Goal: Task Accomplishment & Management: Use online tool/utility

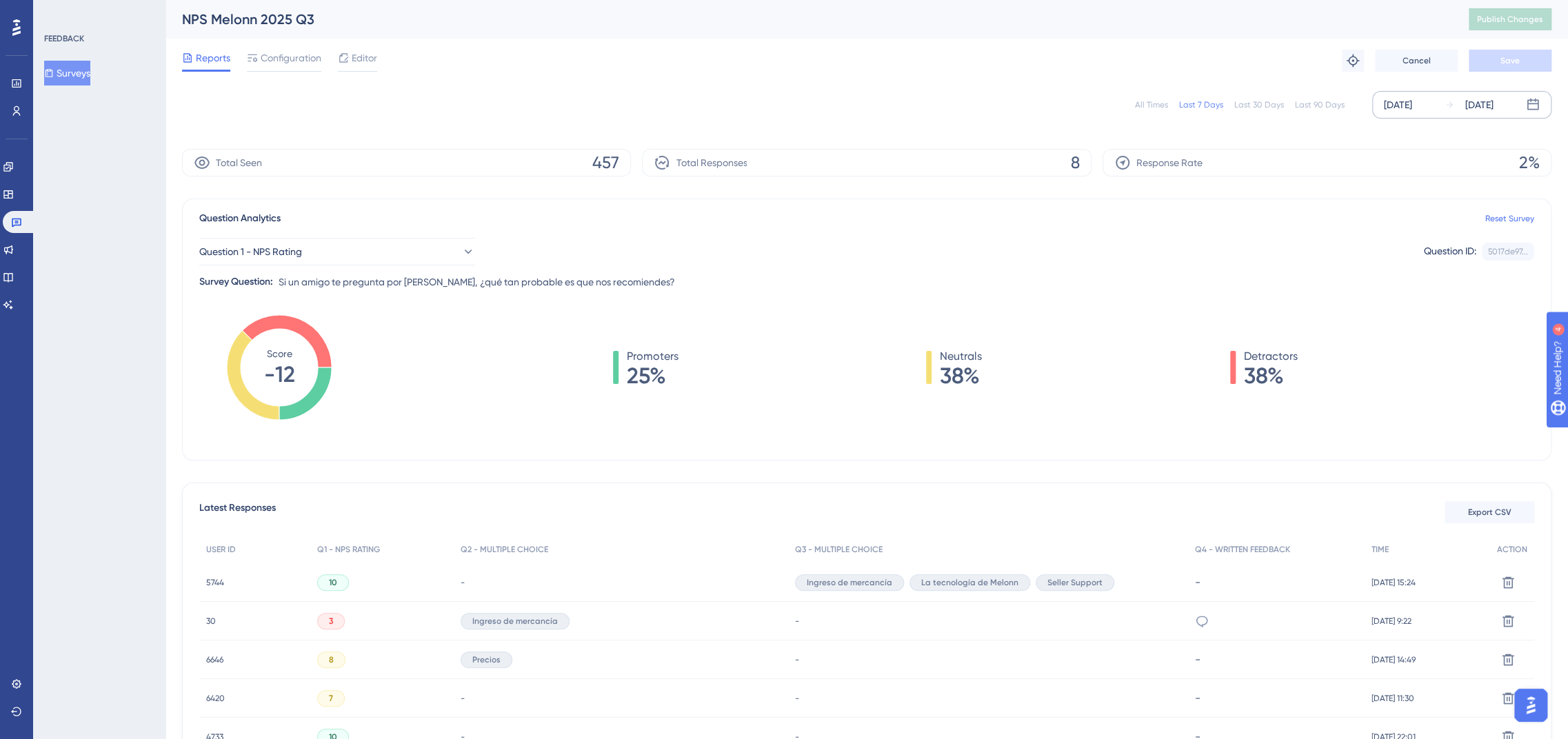
click at [673, 103] on div "[DATE]" at bounding box center [1399, 105] width 28 height 17
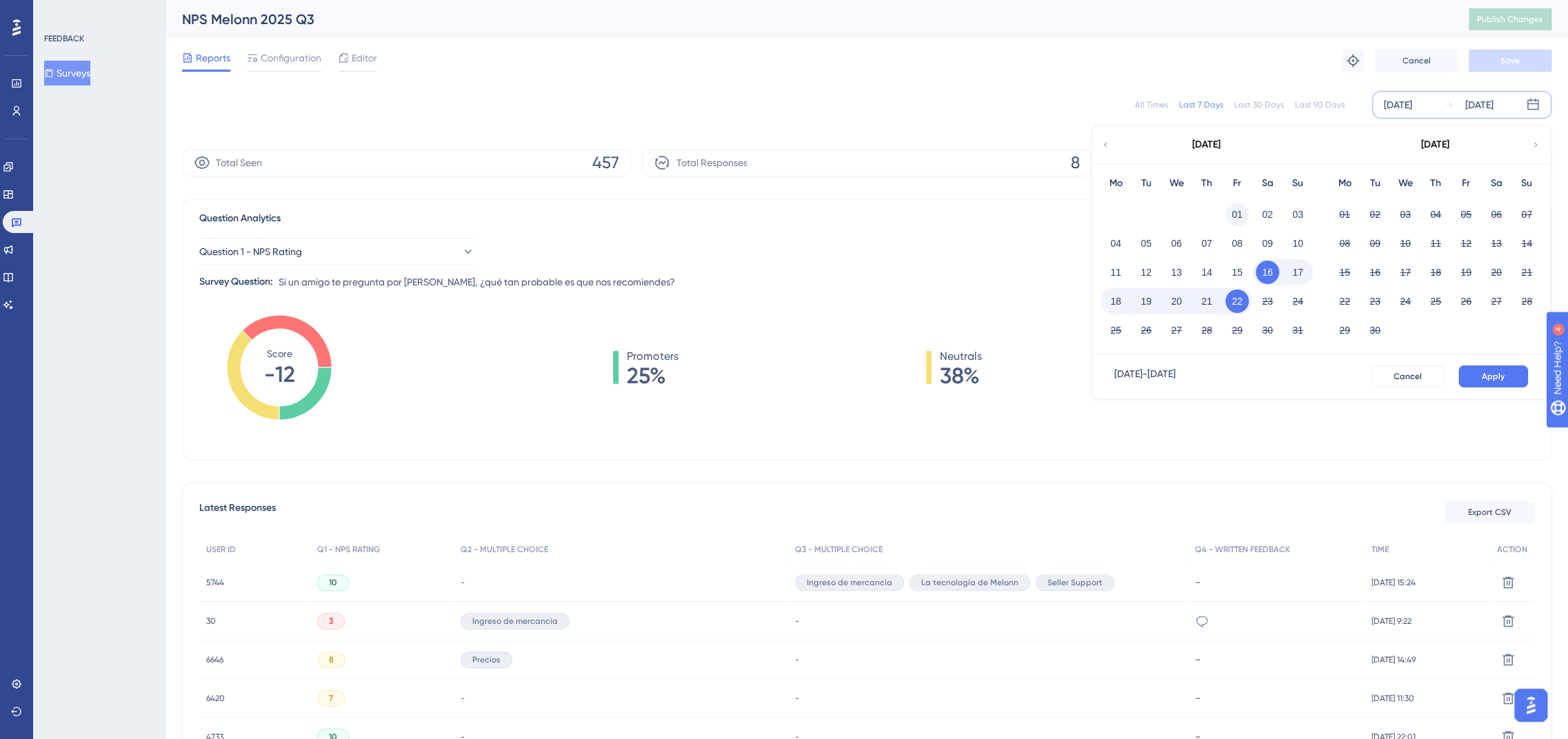
click at [673, 181] on button "01" at bounding box center [1238, 214] width 23 height 23
click at [673, 181] on button "Apply" at bounding box center [1493, 376] width 69 height 22
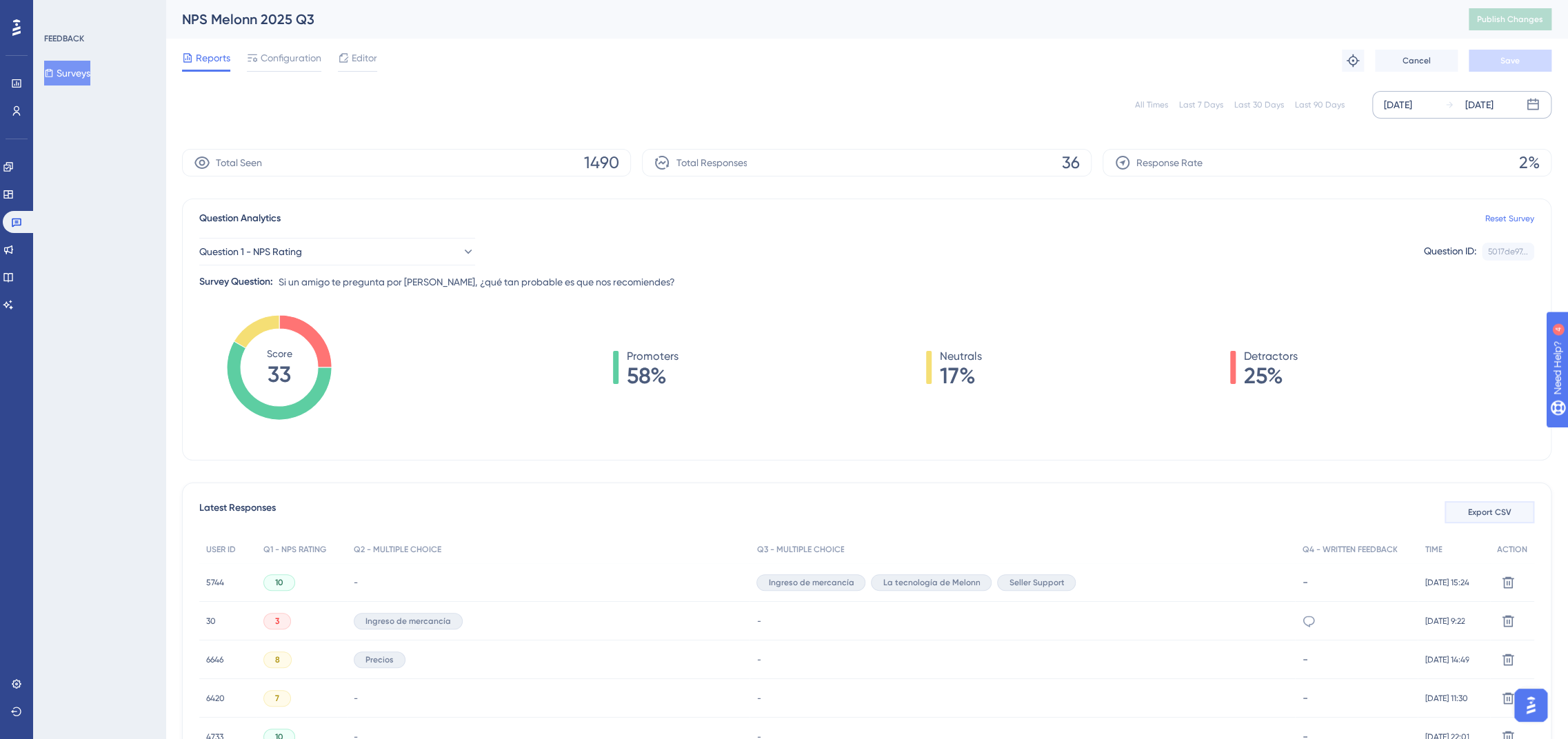
click at [673, 181] on button "Export CSV" at bounding box center [1489, 512] width 89 height 22
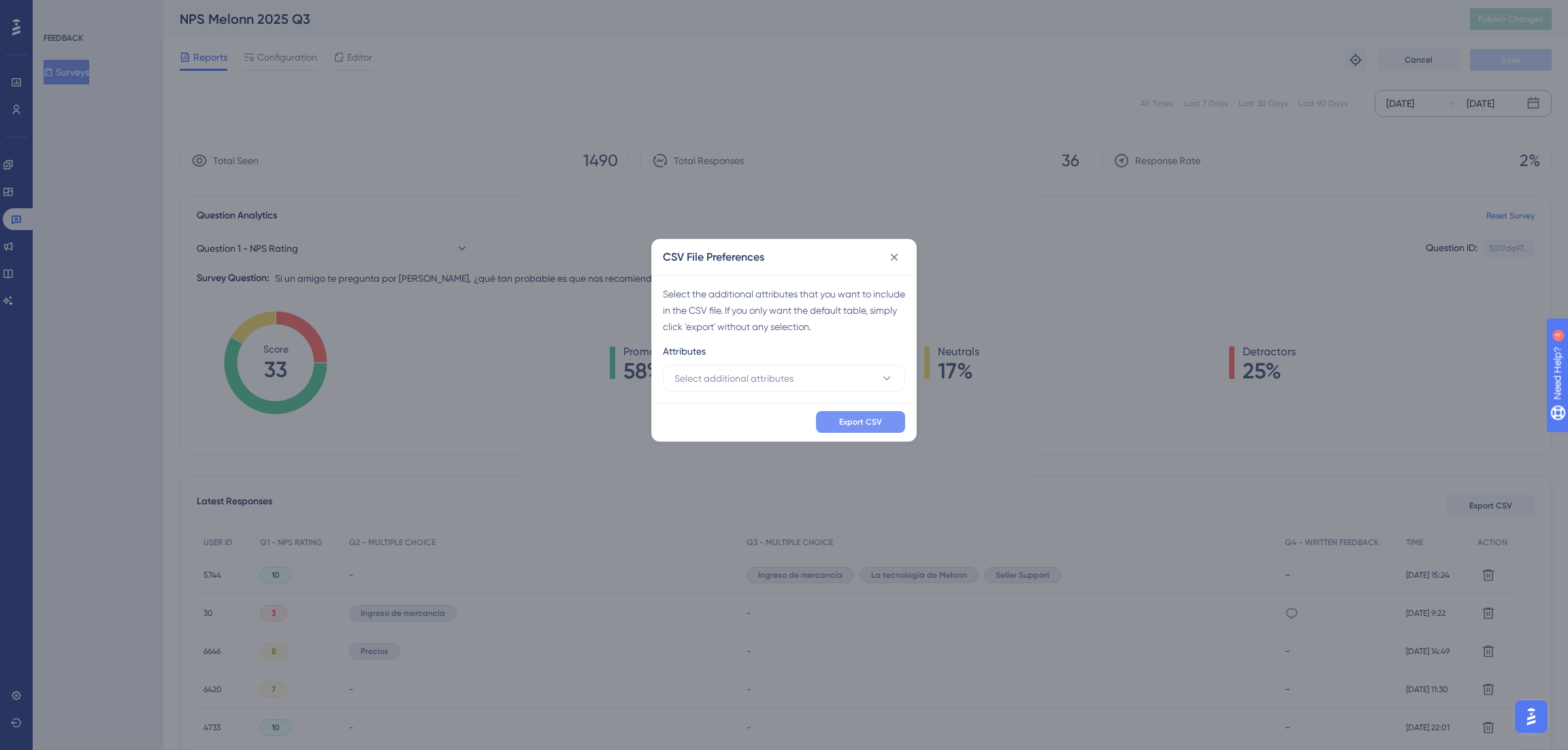
click at [665, 179] on button "Export CSV" at bounding box center [861, 422] width 89 height 21
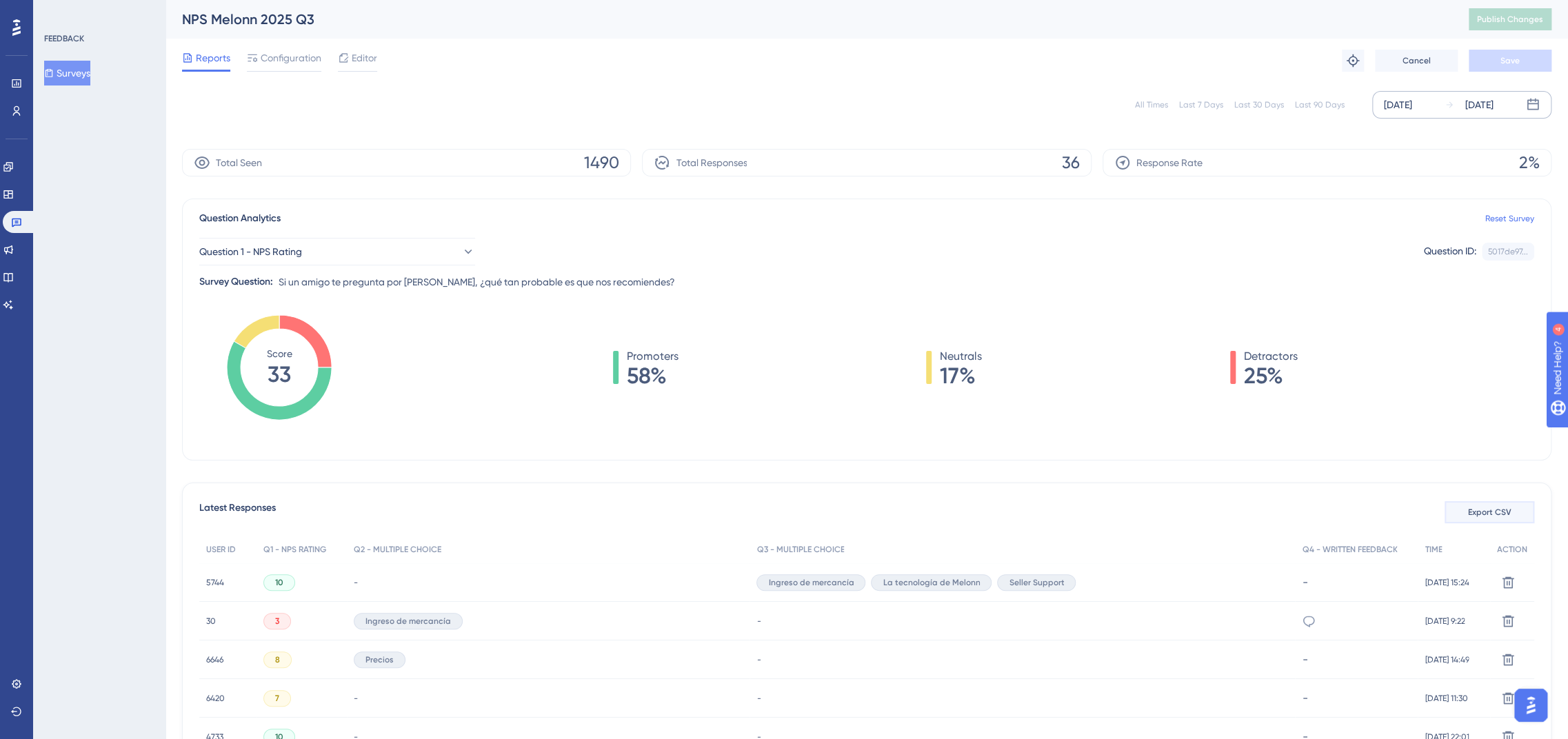
click at [673, 181] on button "Export CSV" at bounding box center [1489, 512] width 89 height 22
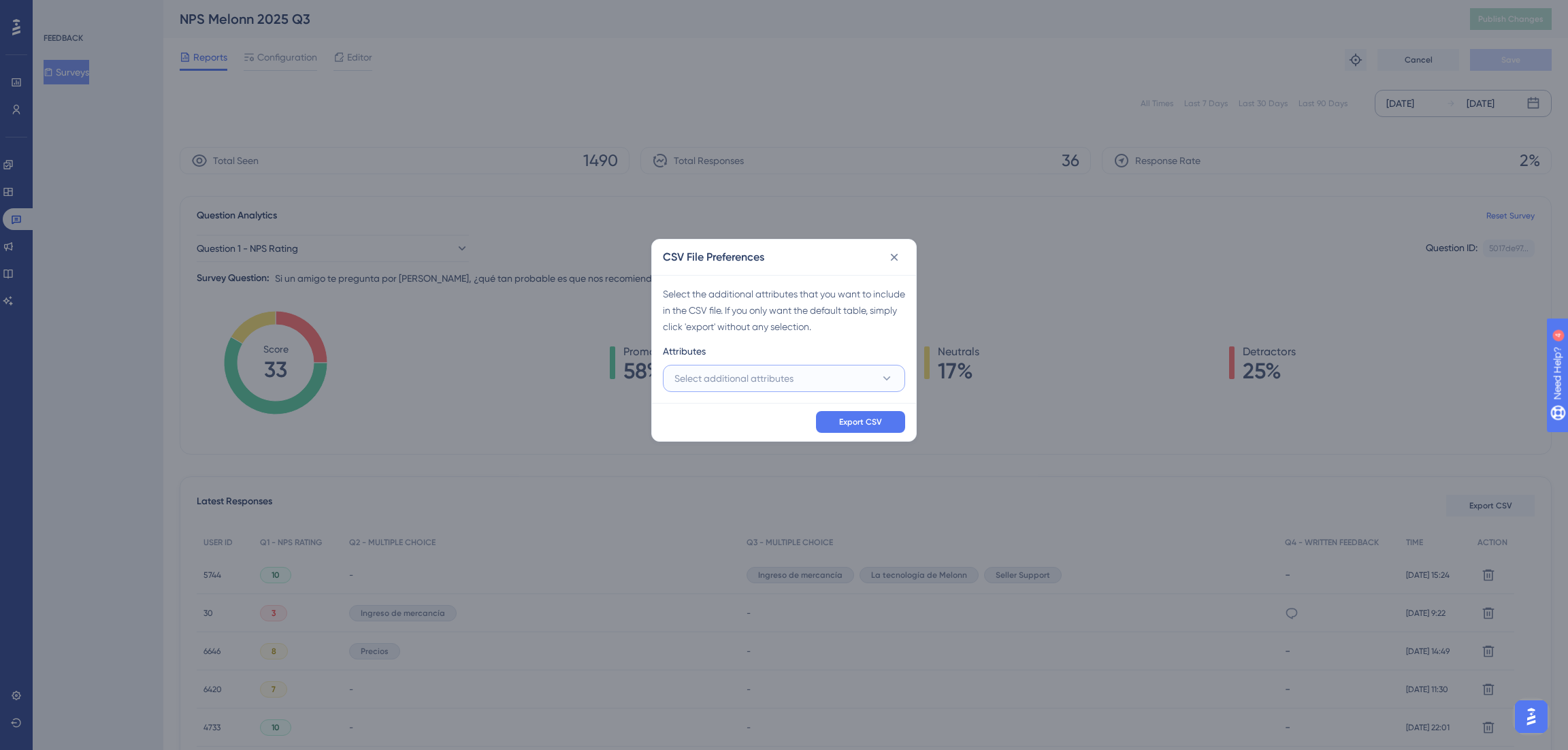
click at [665, 179] on button "Select additional attributes" at bounding box center [784, 378] width 242 height 27
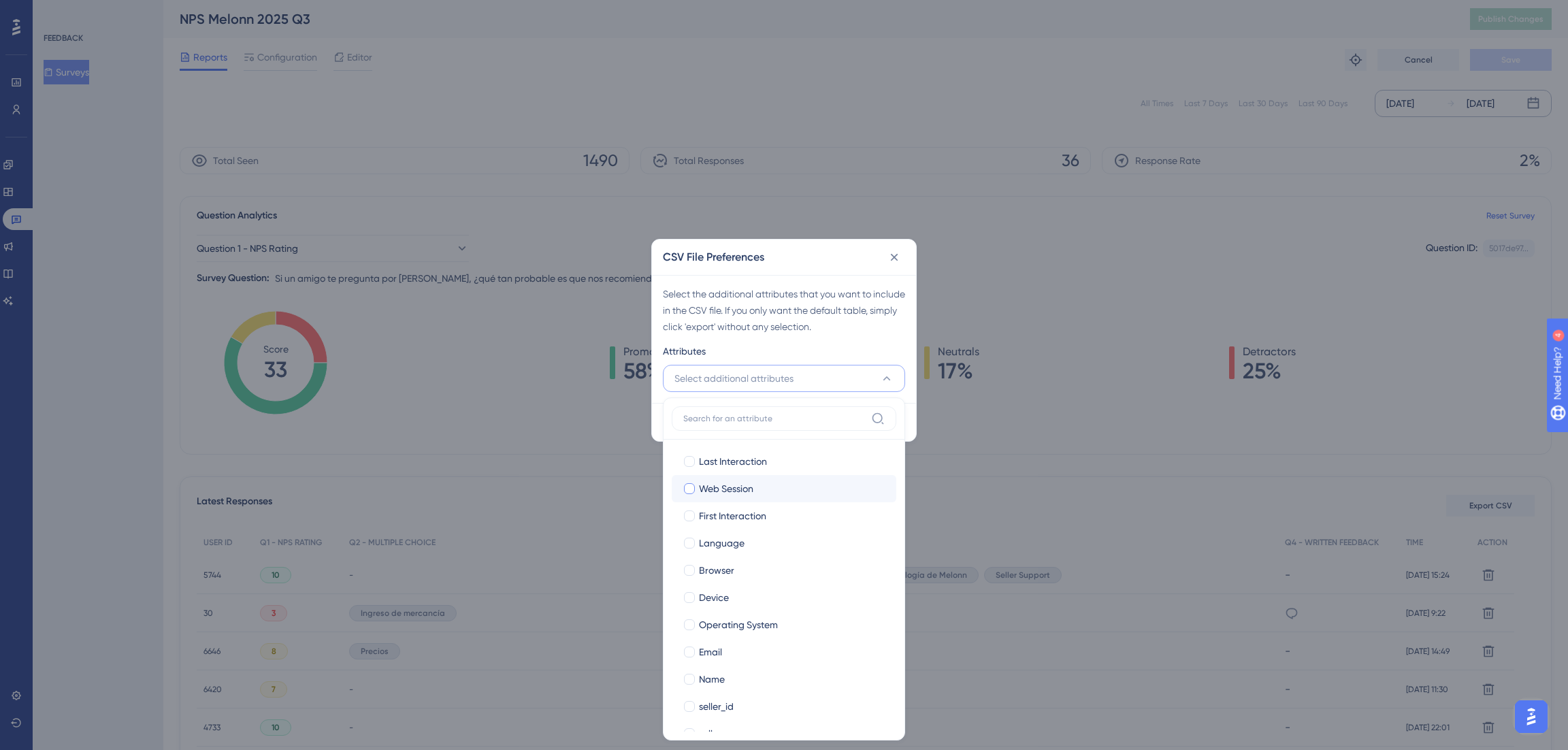
click at [665, 179] on label "Web Session Web Session" at bounding box center [784, 488] width 225 height 27
click at [665, 179] on input "Web Session" at bounding box center [689, 488] width 1 height 1
checkbox input "false"
click at [665, 179] on span "Last Interaction" at bounding box center [733, 461] width 68 height 16
checkbox input "true"
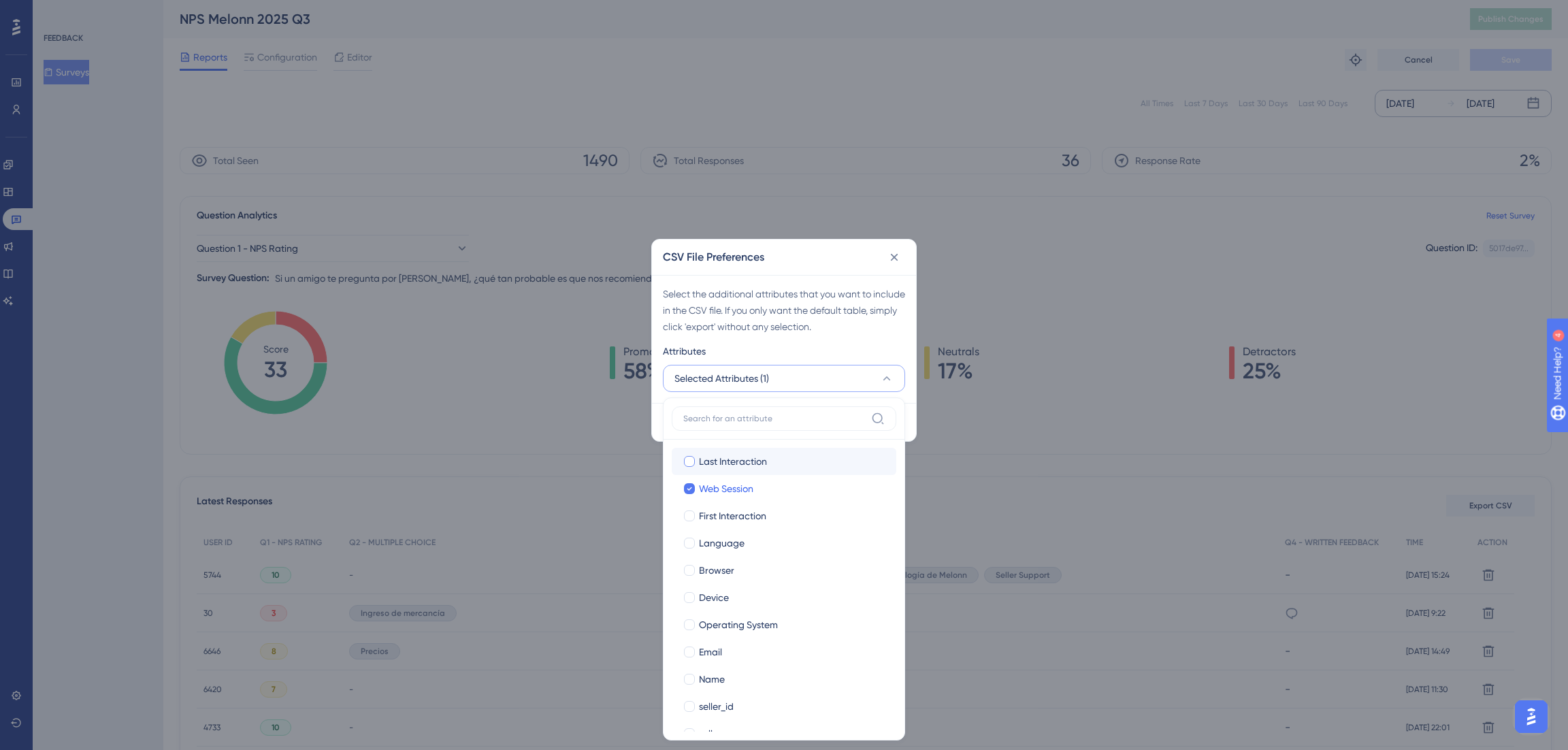
checkbox input "true"
click at [665, 179] on span "First Interaction" at bounding box center [733, 515] width 68 height 16
checkbox input "true"
drag, startPoint x: 721, startPoint y: 542, endPoint x: 721, endPoint y: 562, distance: 20.0
click at [665, 179] on span "Language" at bounding box center [721, 543] width 45 height 16
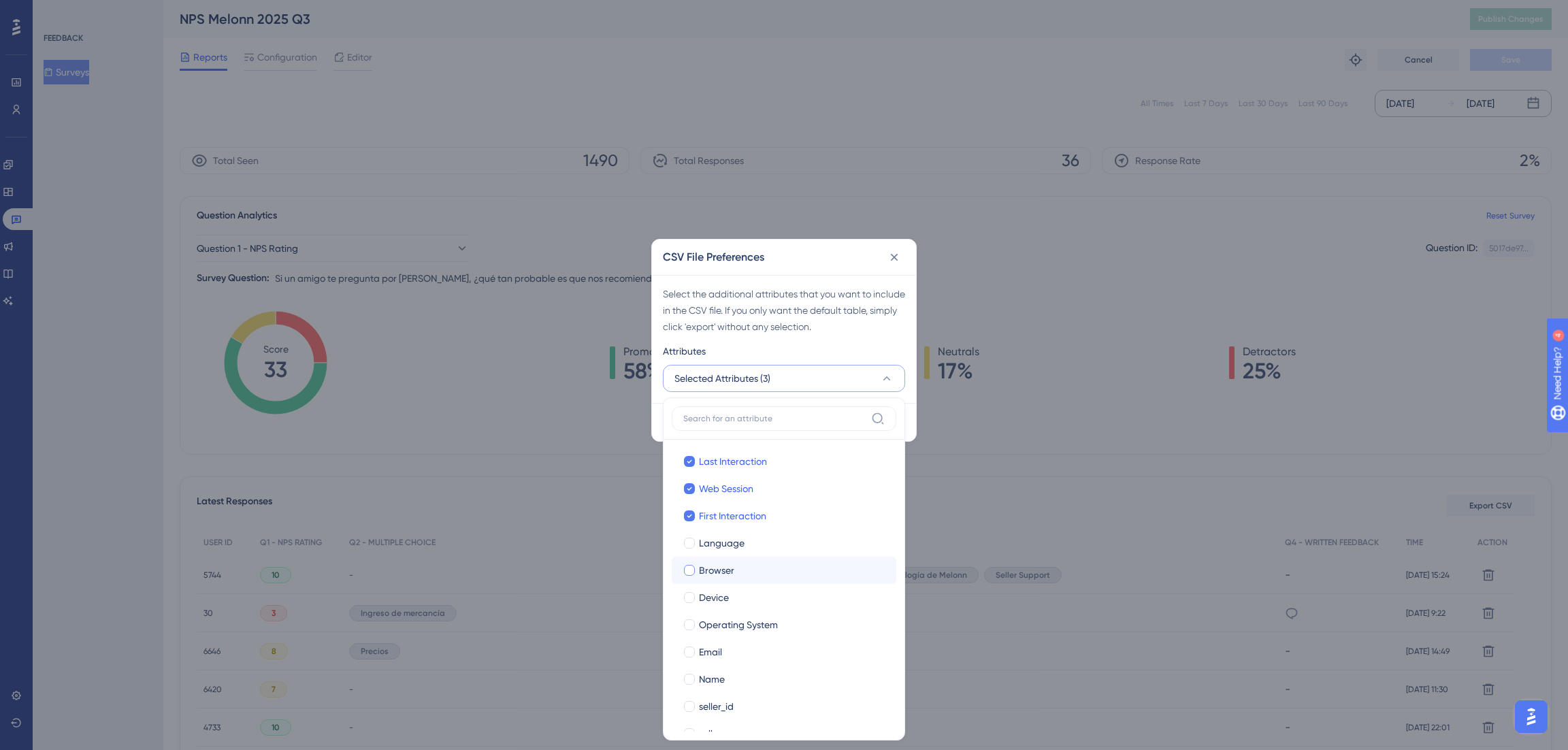
checkbox input "true"
drag, startPoint x: 721, startPoint y: 566, endPoint x: 721, endPoint y: 578, distance: 12.0
click at [665, 179] on span "Browser" at bounding box center [716, 571] width 35 height 16
checkbox input "true"
click at [665, 179] on span "Device" at bounding box center [714, 598] width 30 height 16
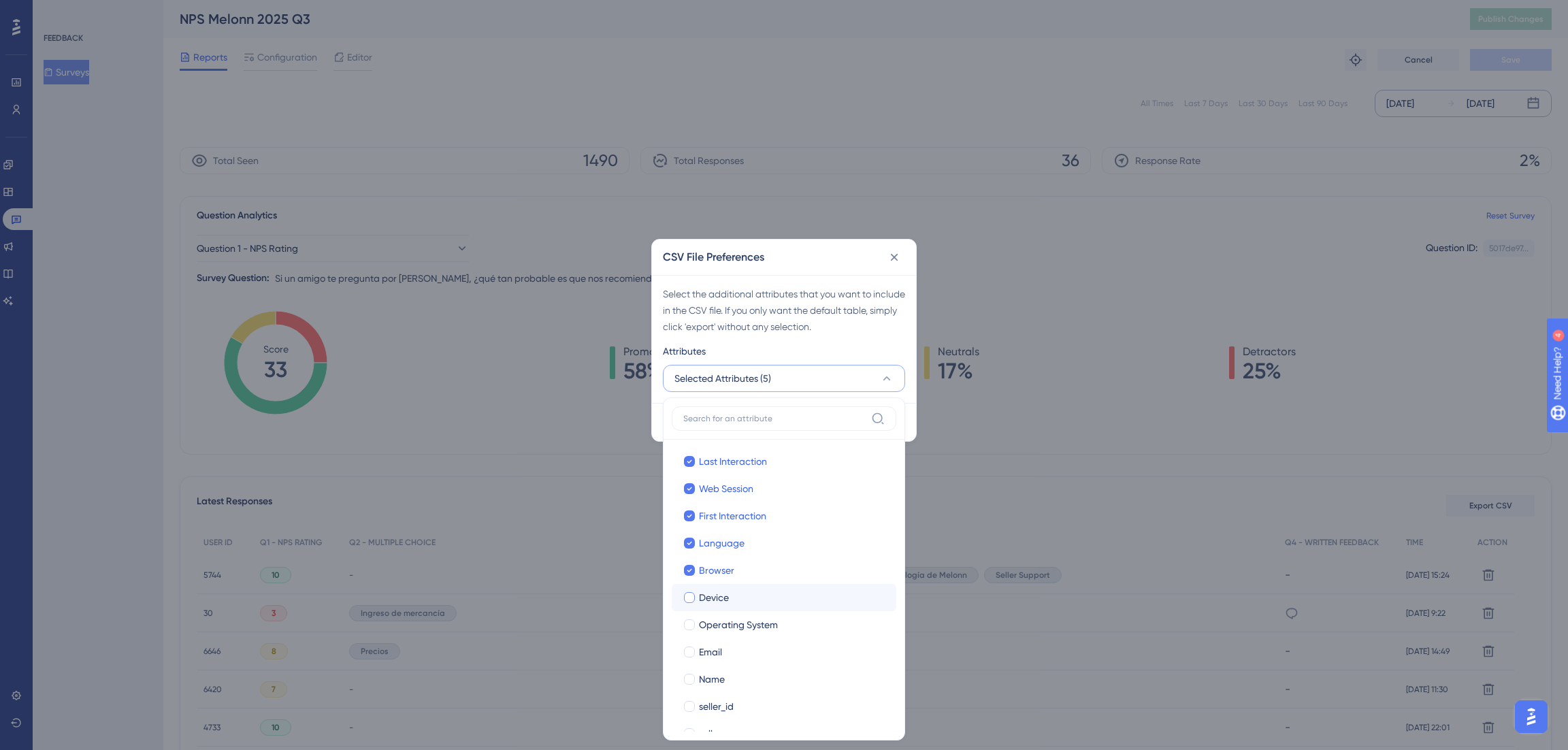
checkbox input "true"
click at [665, 179] on span "Operating System" at bounding box center [739, 625] width 79 height 16
checkbox input "true"
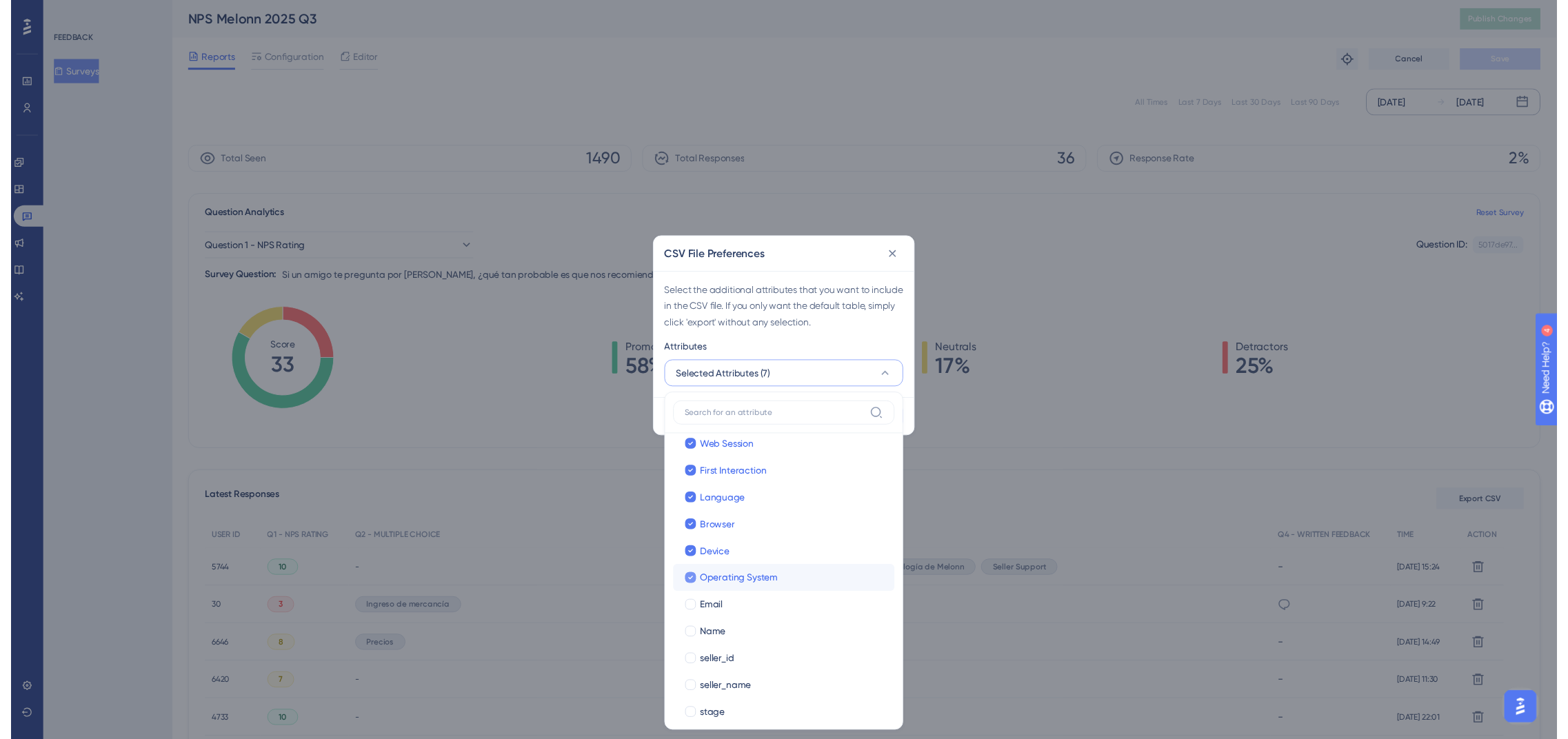
scroll to position [51, 0]
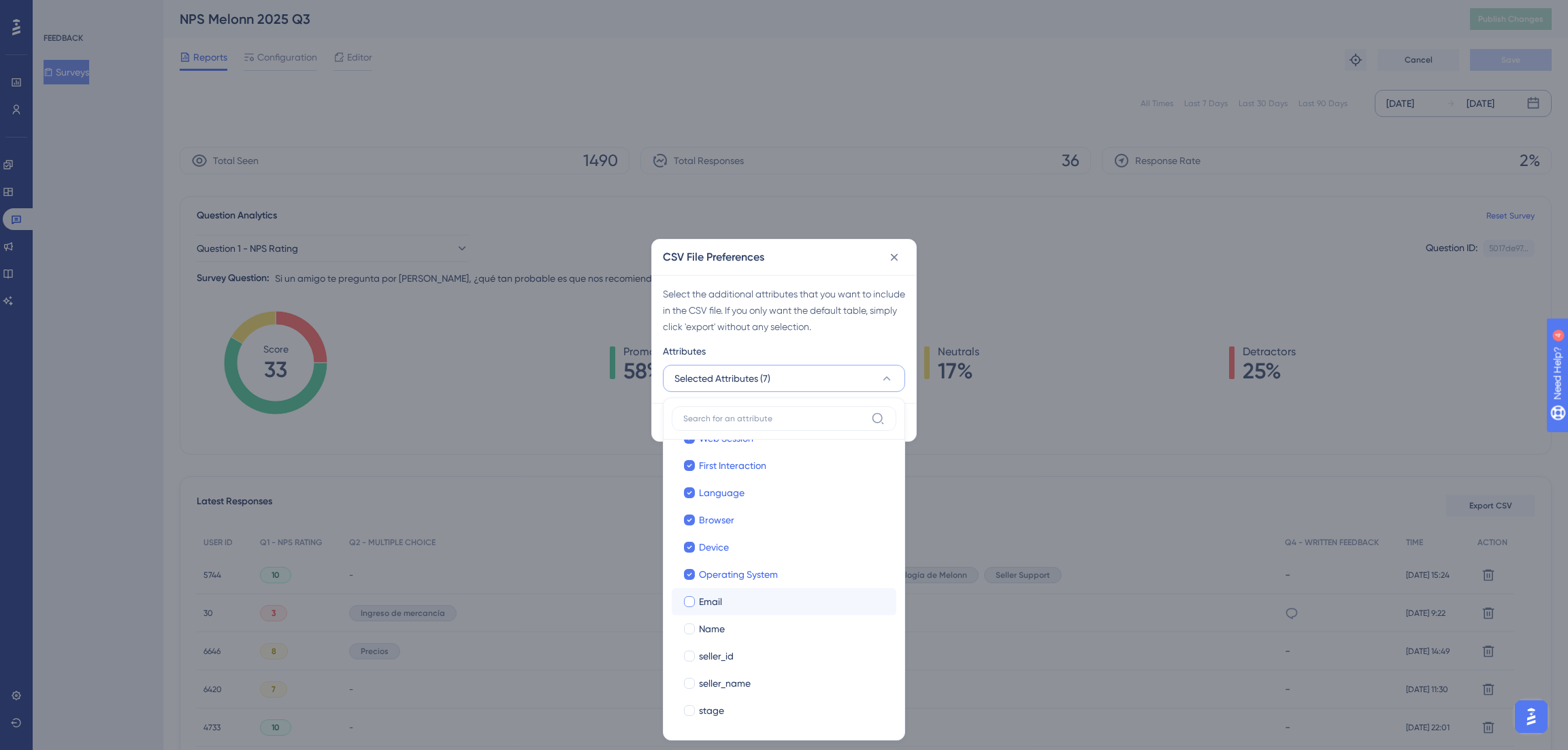
click at [665, 179] on span "Email" at bounding box center [711, 602] width 23 height 16
checkbox input "true"
click at [665, 179] on span "Name" at bounding box center [712, 629] width 26 height 16
checkbox input "true"
click at [665, 179] on span "seller_id" at bounding box center [716, 656] width 35 height 16
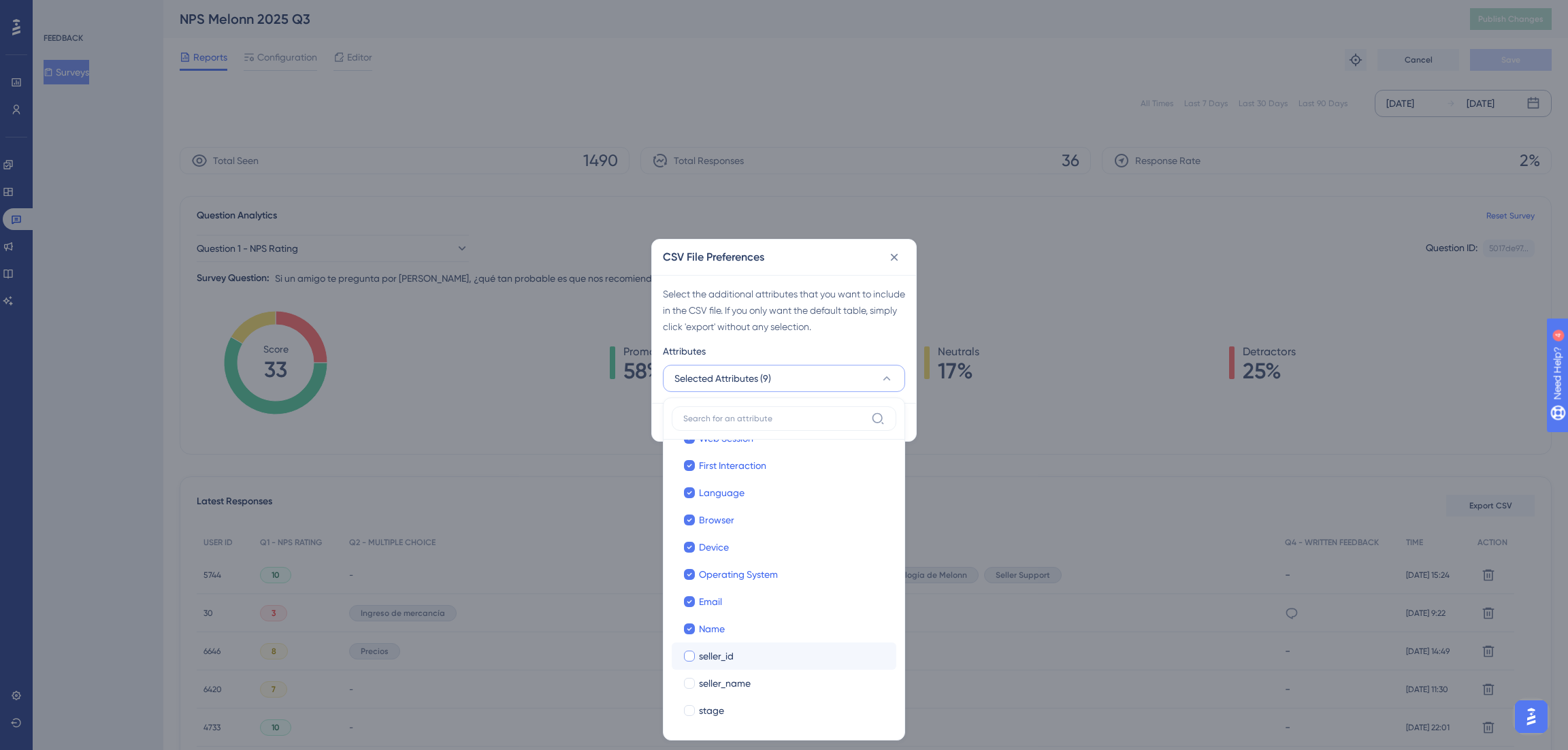
checkbox input "true"
click at [665, 179] on span "seller_name" at bounding box center [725, 683] width 52 height 16
checkbox input "true"
click at [665, 179] on span "stage" at bounding box center [712, 710] width 26 height 16
checkbox input "true"
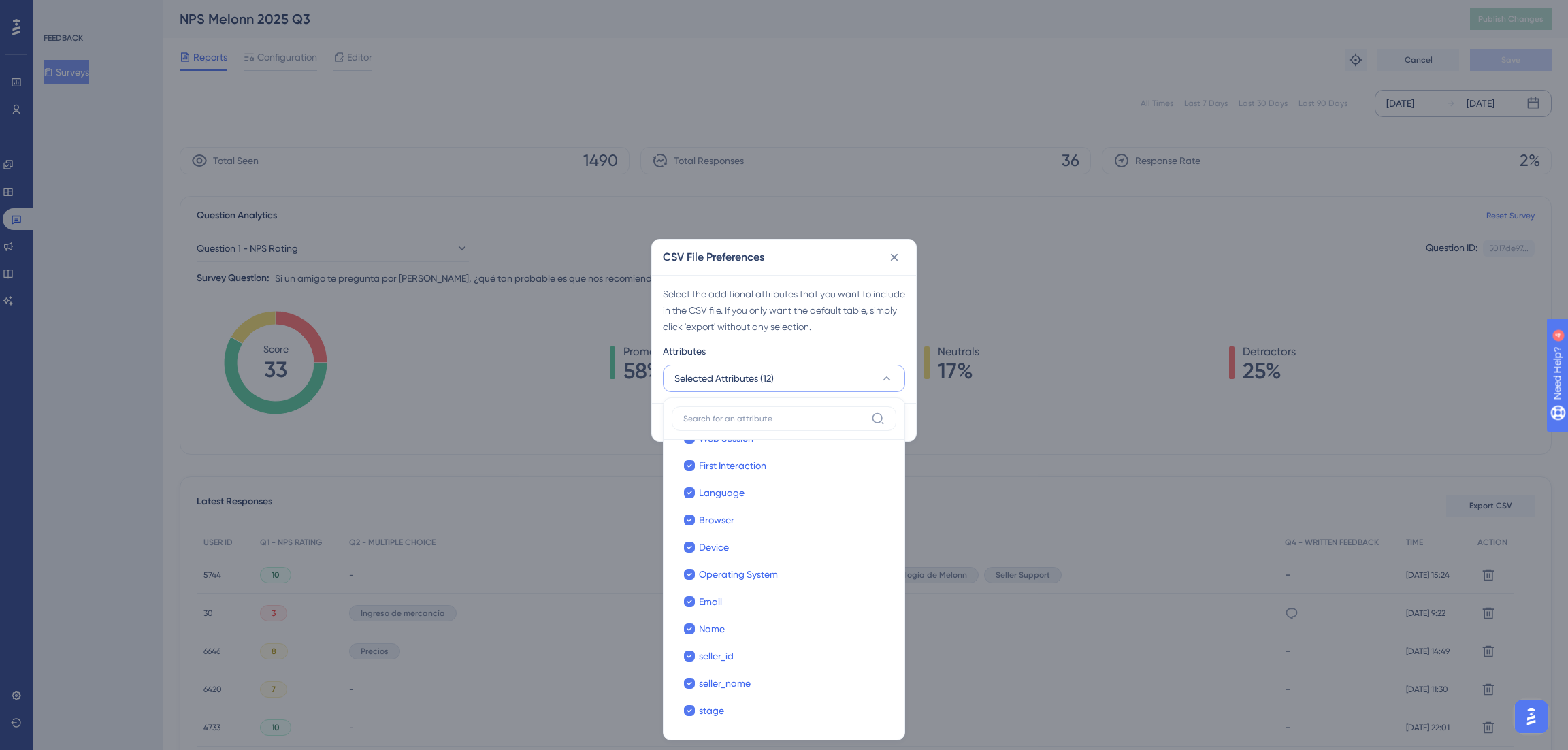
click at [665, 179] on div "Select the additional attributes that you want to include in the CSV file. If y…" at bounding box center [784, 310] width 242 height 49
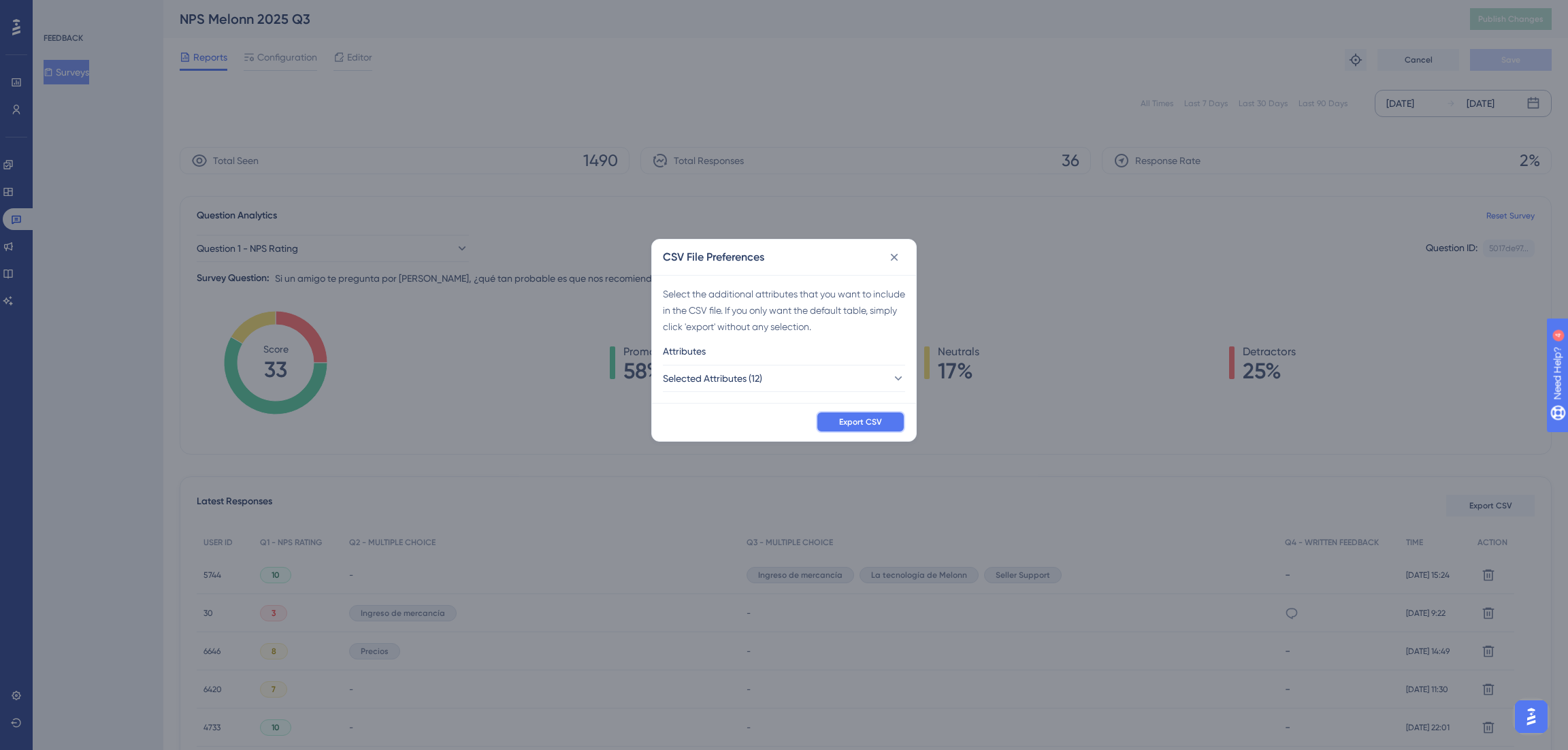
click at [665, 179] on span "Export CSV" at bounding box center [861, 422] width 43 height 11
